Goal: Manage account settings

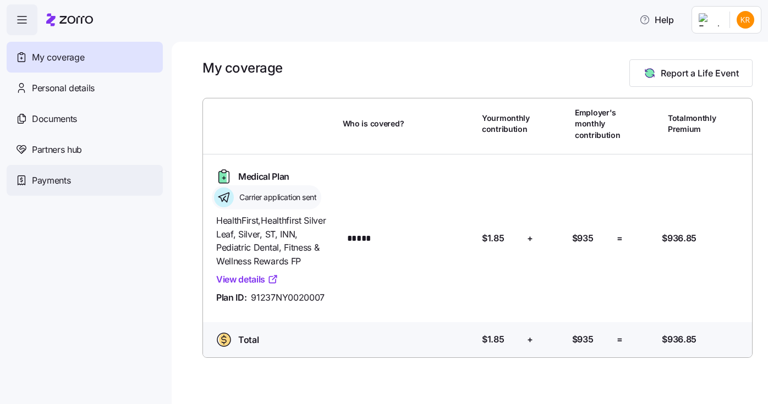
click at [54, 175] on span "Payments" at bounding box center [51, 181] width 38 height 14
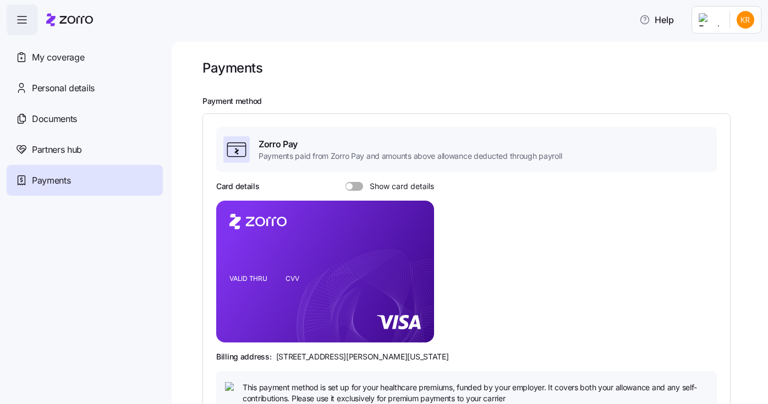
click at [360, 186] on span at bounding box center [357, 186] width 11 height 9
click at [345, 182] on input "Show card details" at bounding box center [345, 182] width 0 height 0
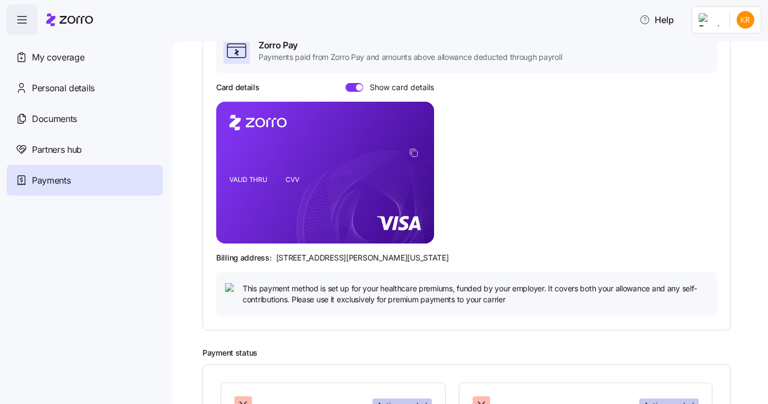
scroll to position [242, 0]
